Goal: Obtain resource: Obtain resource

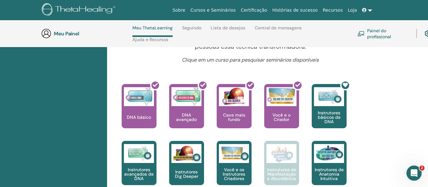
scroll to position [280, 0]
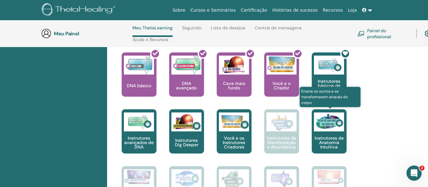
click at [337, 137] on font "Instrutores de Anatomia Intuitiva" at bounding box center [328, 143] width 29 height 15
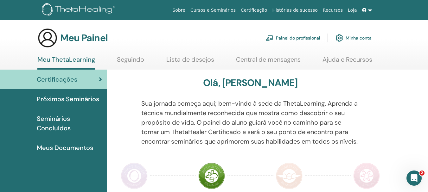
click at [101, 79] on icon at bounding box center [100, 79] width 3 height 6
click at [59, 150] on font "Meus Documentos" at bounding box center [65, 148] width 56 height 8
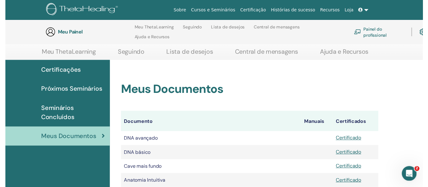
scroll to position [120, 0]
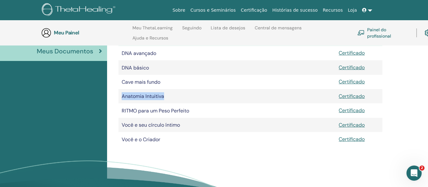
drag, startPoint x: 171, startPoint y: 97, endPoint x: 119, endPoint y: 96, distance: 51.6
click at [119, 96] on td "Anatomia Intuitiva" at bounding box center [210, 96] width 185 height 14
copy font "Anatomia Intuitiva"
